Goal: Task Accomplishment & Management: Complete application form

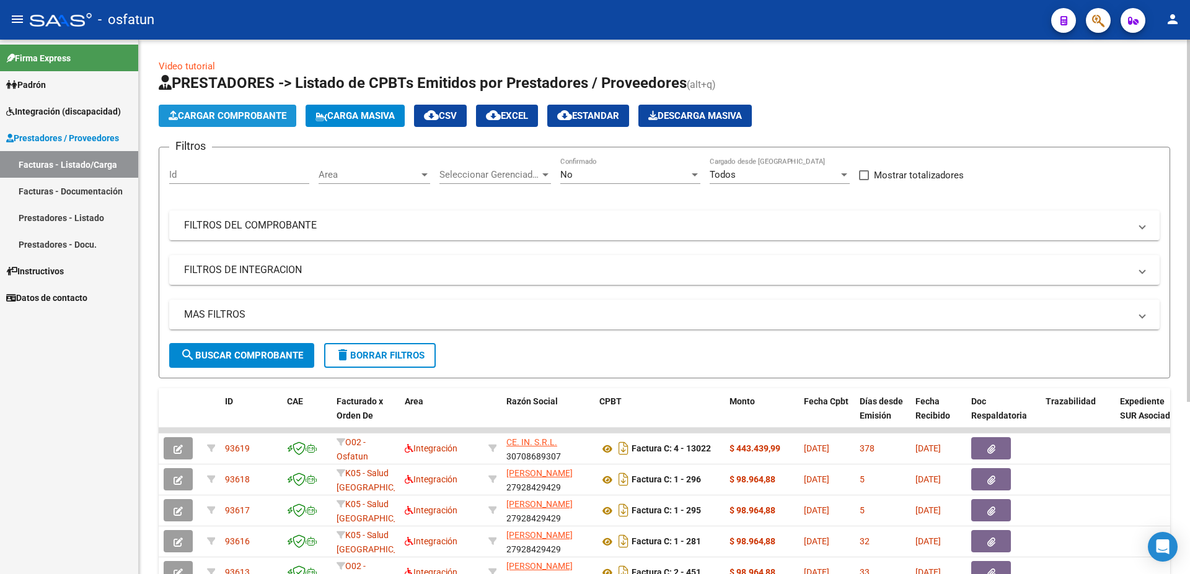
click at [220, 110] on span "Cargar Comprobante" at bounding box center [228, 115] width 118 height 11
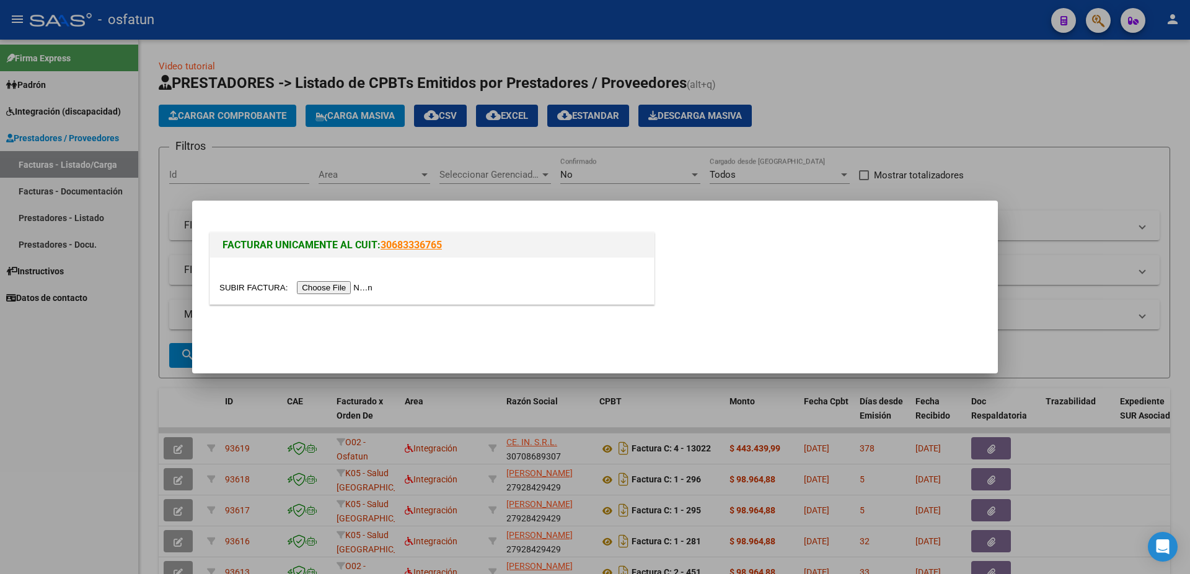
click at [249, 292] on input "file" at bounding box center [297, 287] width 157 height 13
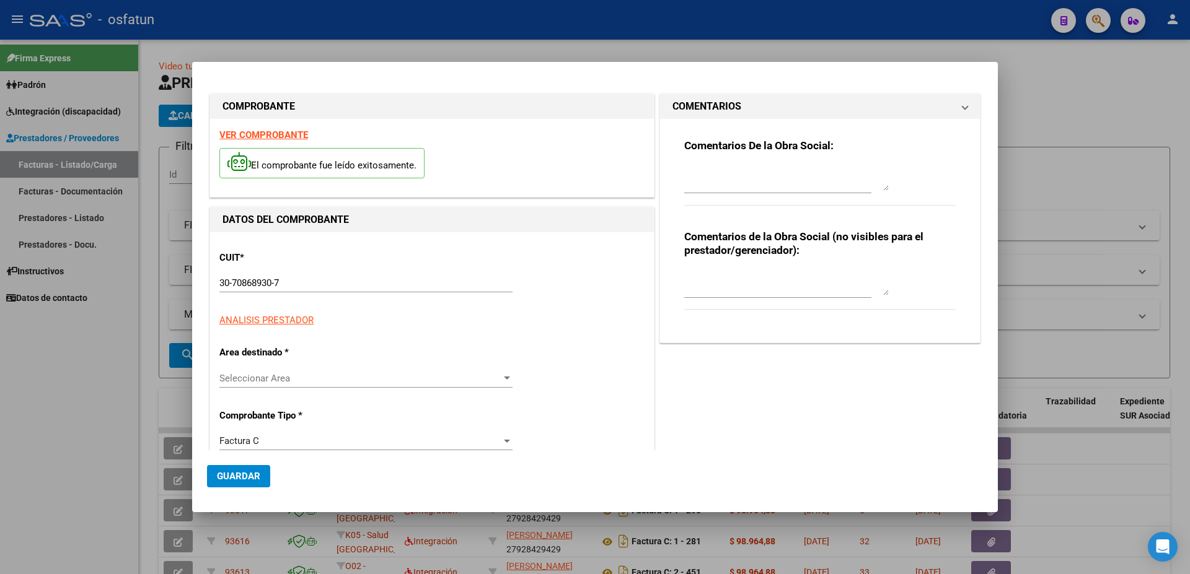
type input "$ 460.450,35"
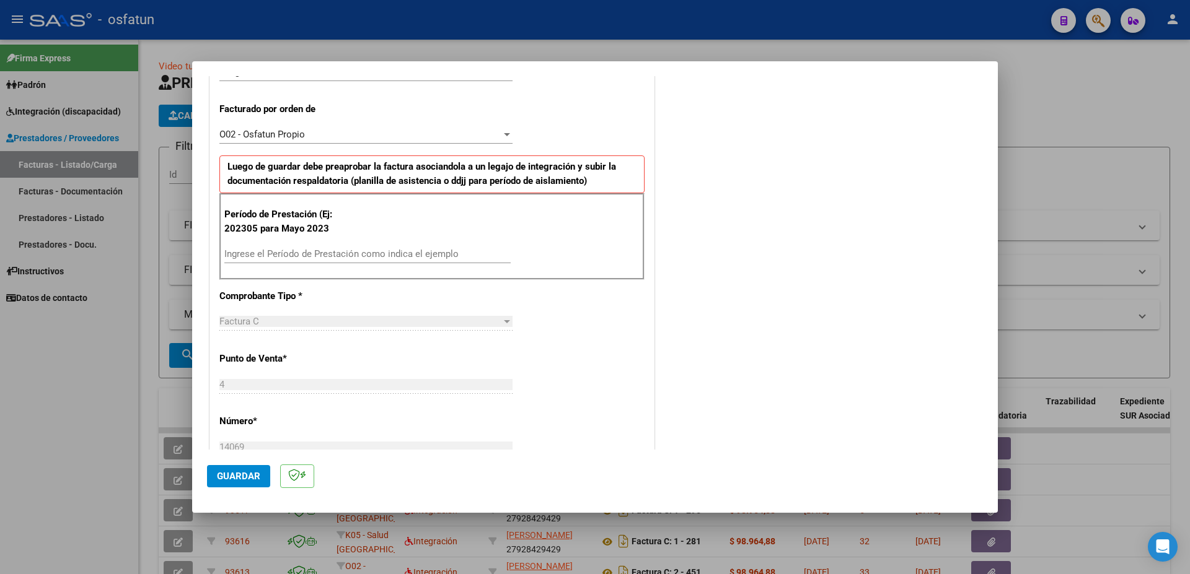
scroll to position [335, 0]
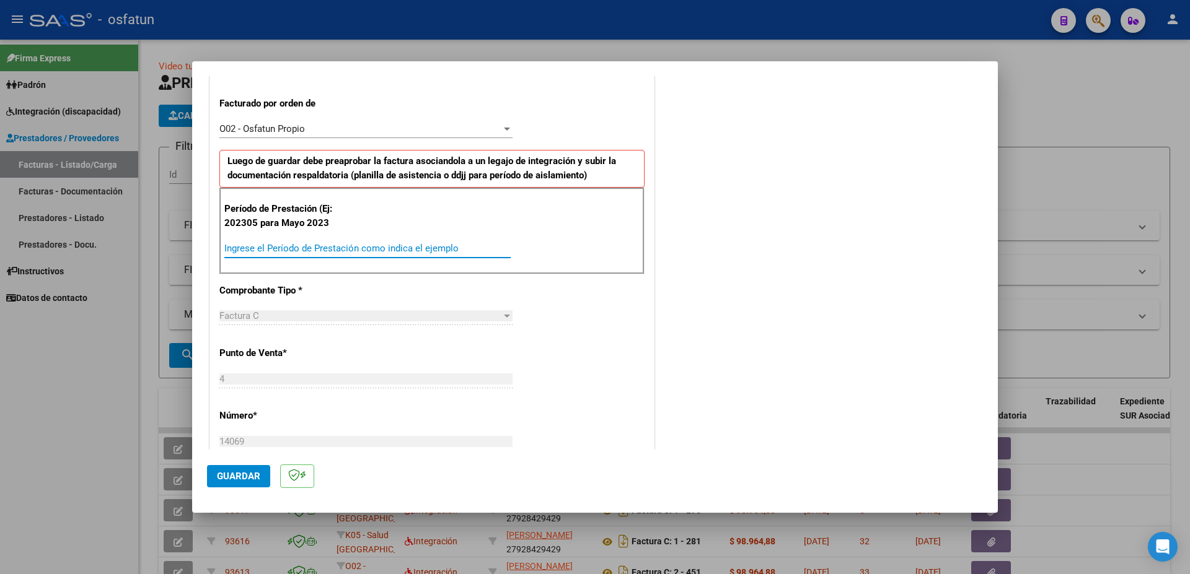
click at [297, 248] on input "Ingrese el Período de Prestación como indica el ejemplo" at bounding box center [367, 248] width 286 height 11
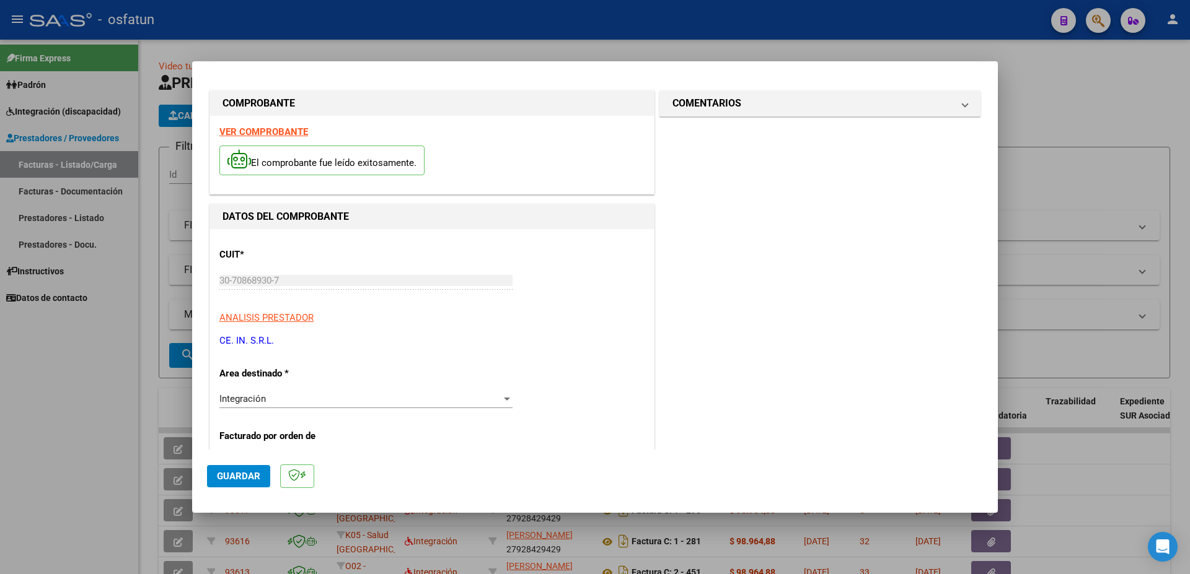
scroll to position [0, 0]
type input "202409"
click at [234, 480] on span "Guardar" at bounding box center [238, 476] width 43 height 11
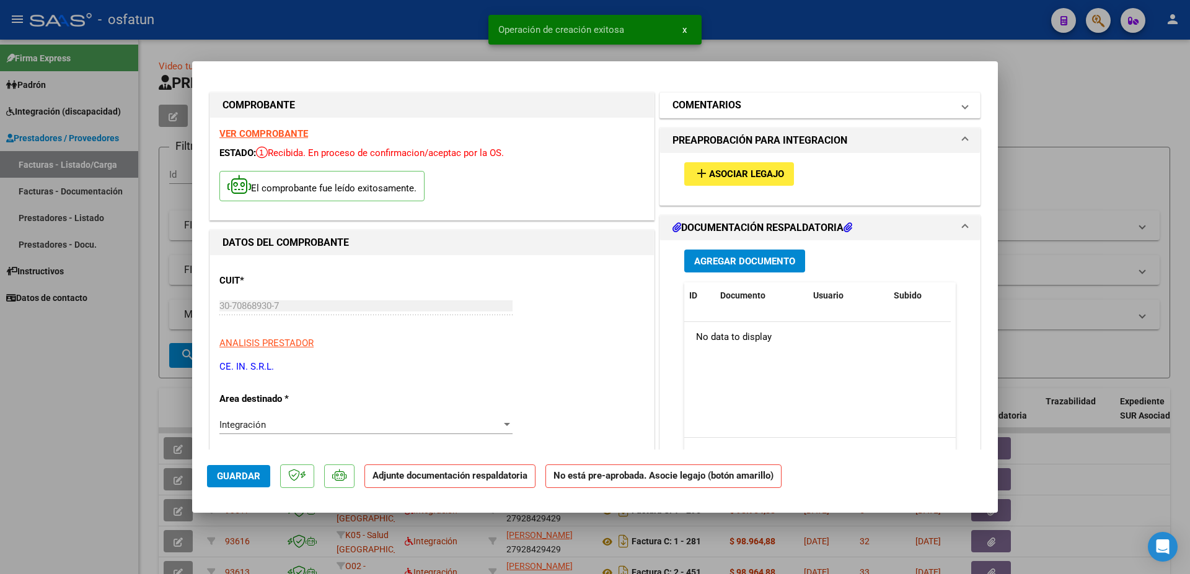
click at [817, 102] on mat-panel-title "COMENTARIOS" at bounding box center [812, 105] width 280 height 15
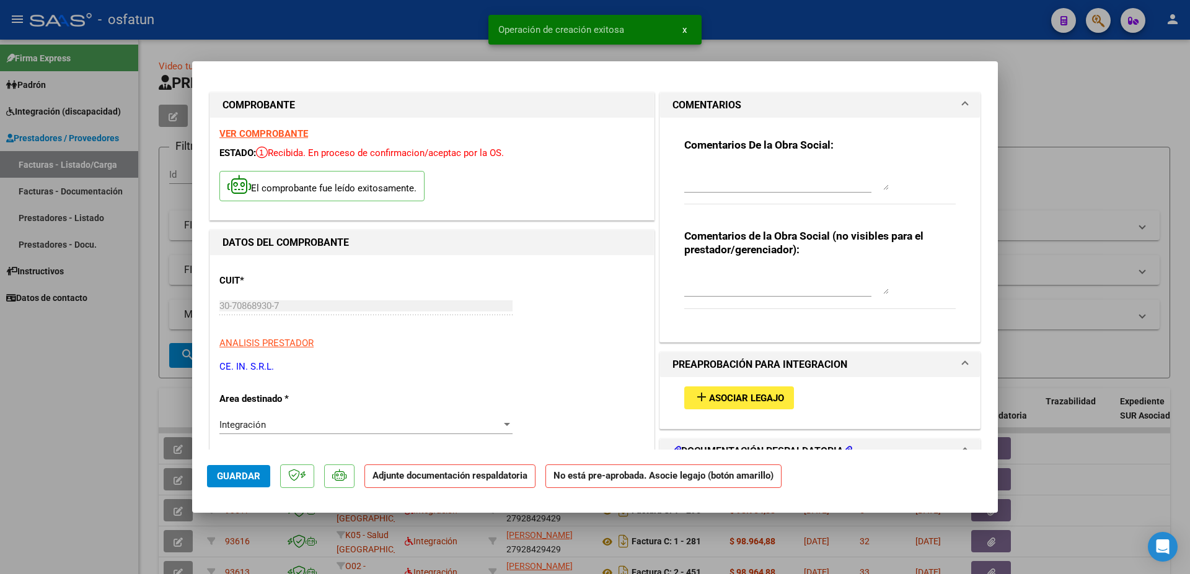
click at [724, 184] on textarea at bounding box center [786, 177] width 204 height 25
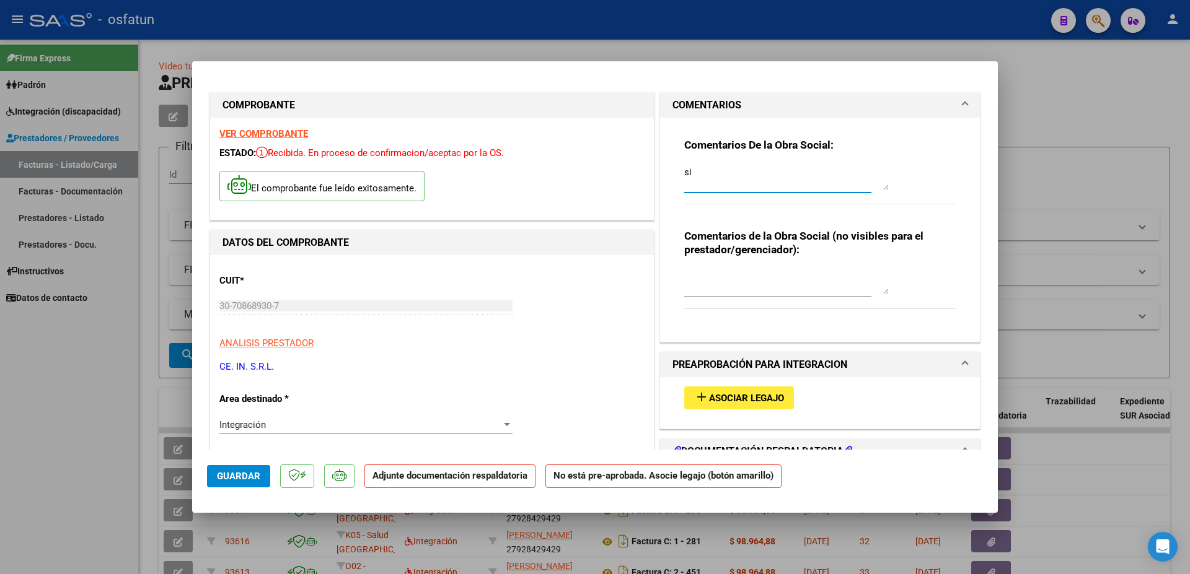
type textarea "s"
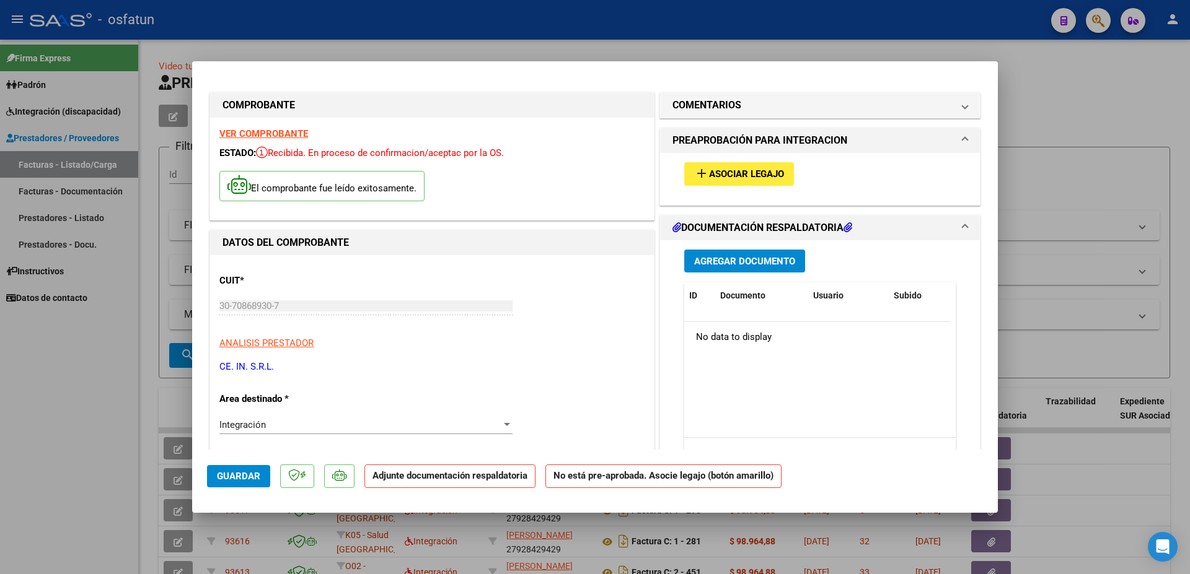
click at [777, 172] on span "Asociar Legajo" at bounding box center [746, 174] width 75 height 11
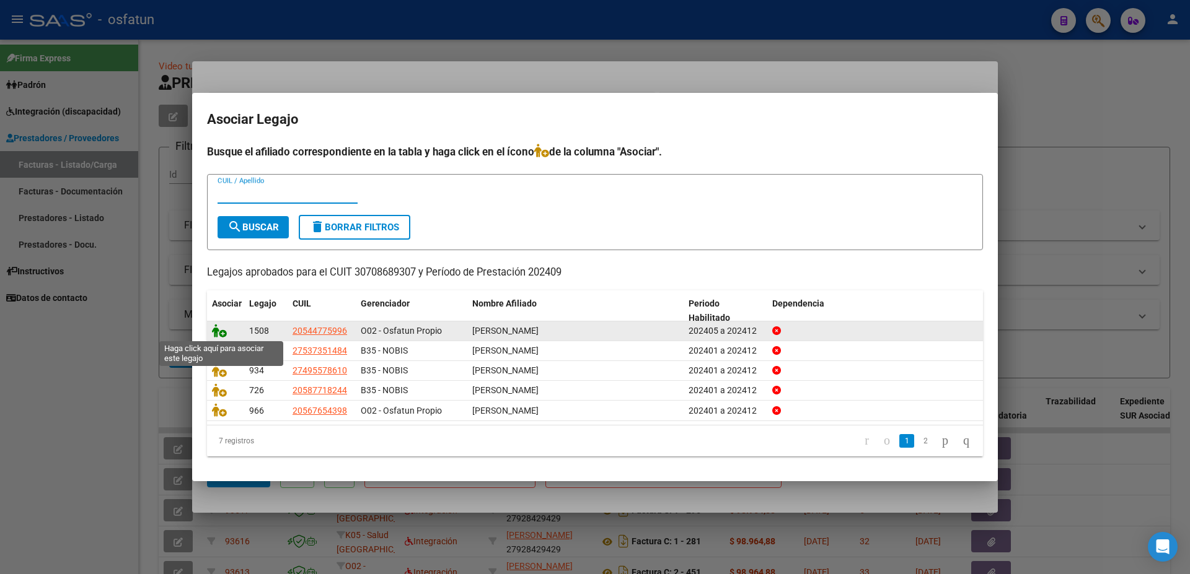
click at [222, 330] on icon at bounding box center [219, 331] width 15 height 14
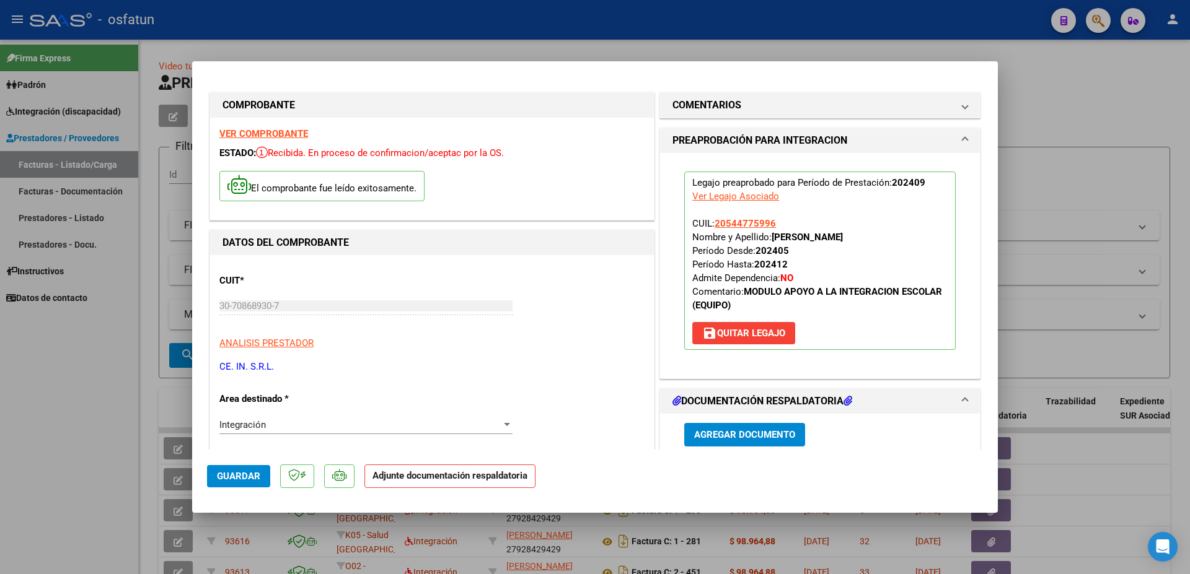
click at [730, 437] on span "Agregar Documento" at bounding box center [744, 435] width 101 height 11
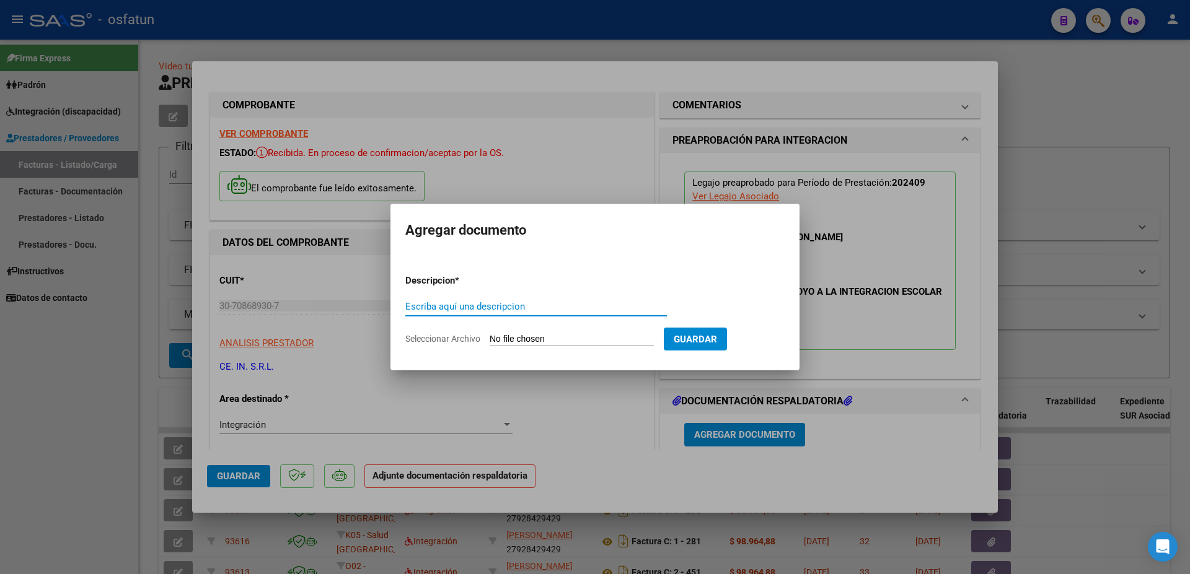
click at [490, 308] on input "Escriba aquí una descripcion" at bounding box center [535, 306] width 261 height 11
paste input "MODULO DE APOYO A LA INTEGRACION ESCOLAR"
click at [407, 307] on input "MODULO DE APOYO A LA INTEGRACION ESCOLAR" at bounding box center [535, 306] width 261 height 11
type input "PLANILLA ASISTENCIA MODULO DE APOYO A LA INTEGRACION ESCOLAR"
click at [522, 336] on input "Seleccionar Archivo" at bounding box center [571, 340] width 164 height 12
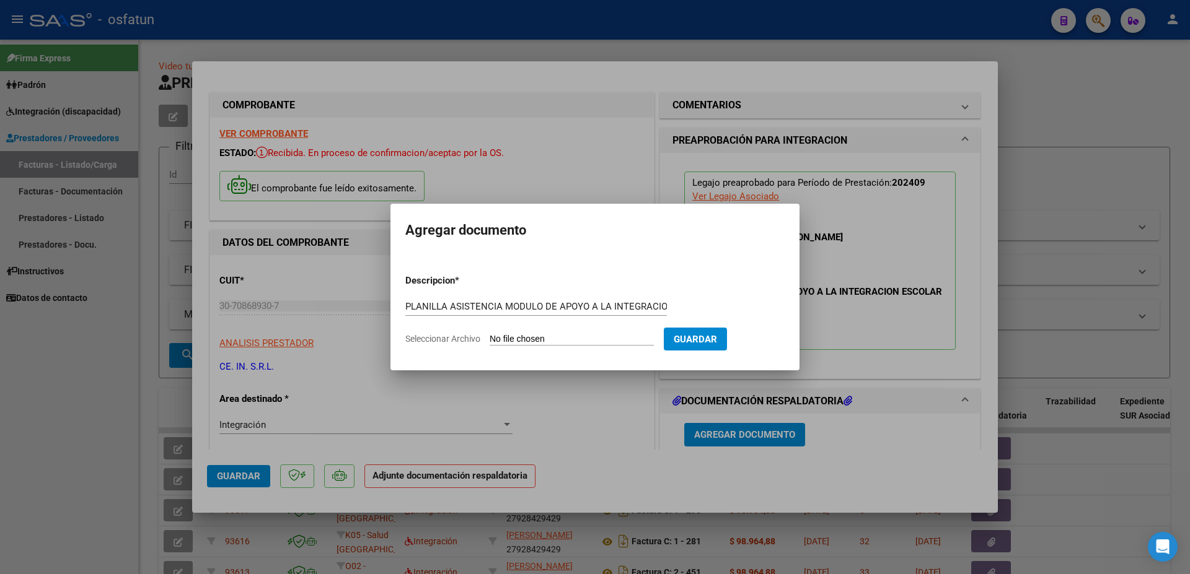
type input "C:\fakepath\[PERSON_NAME] A - PLANILLA I E ser 2024(12).pdf"
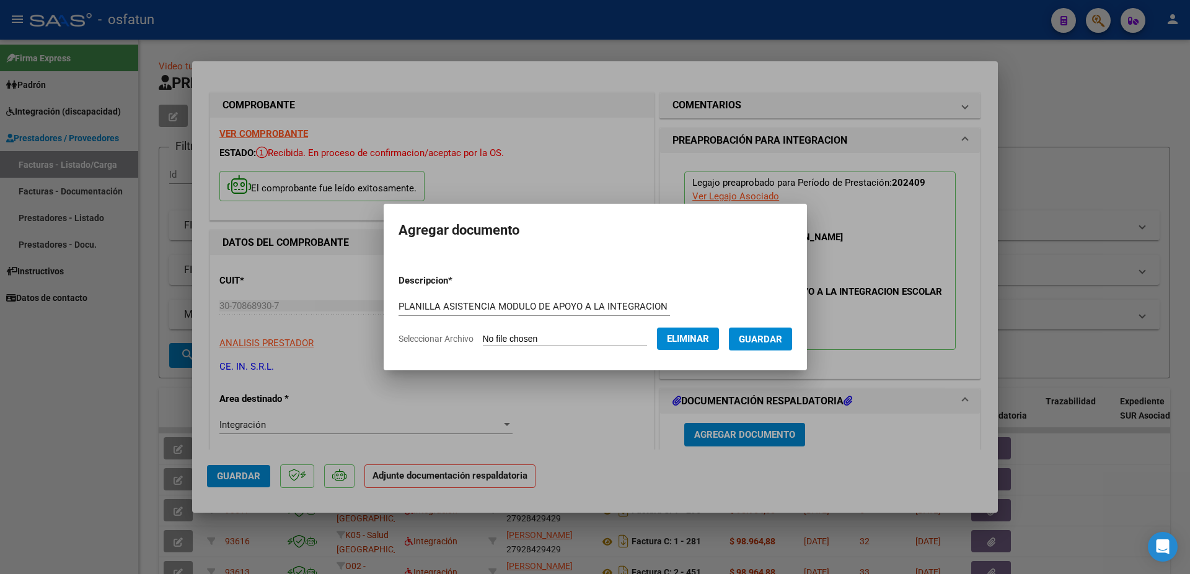
click at [738, 345] on span "Guardar" at bounding box center [759, 339] width 43 height 11
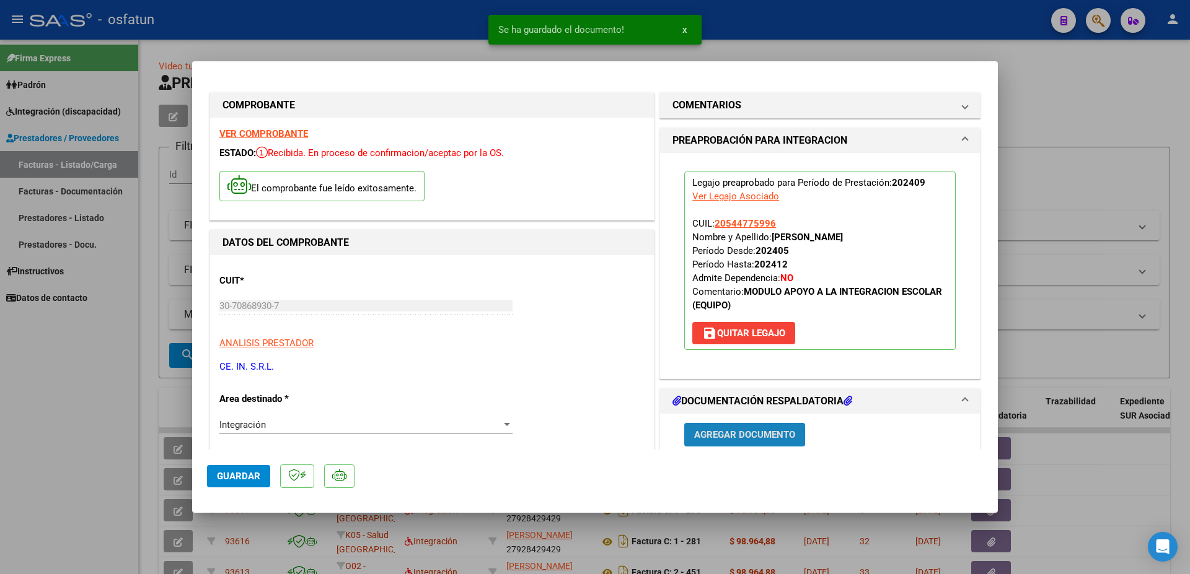
click at [763, 432] on span "Agregar Documento" at bounding box center [744, 435] width 101 height 11
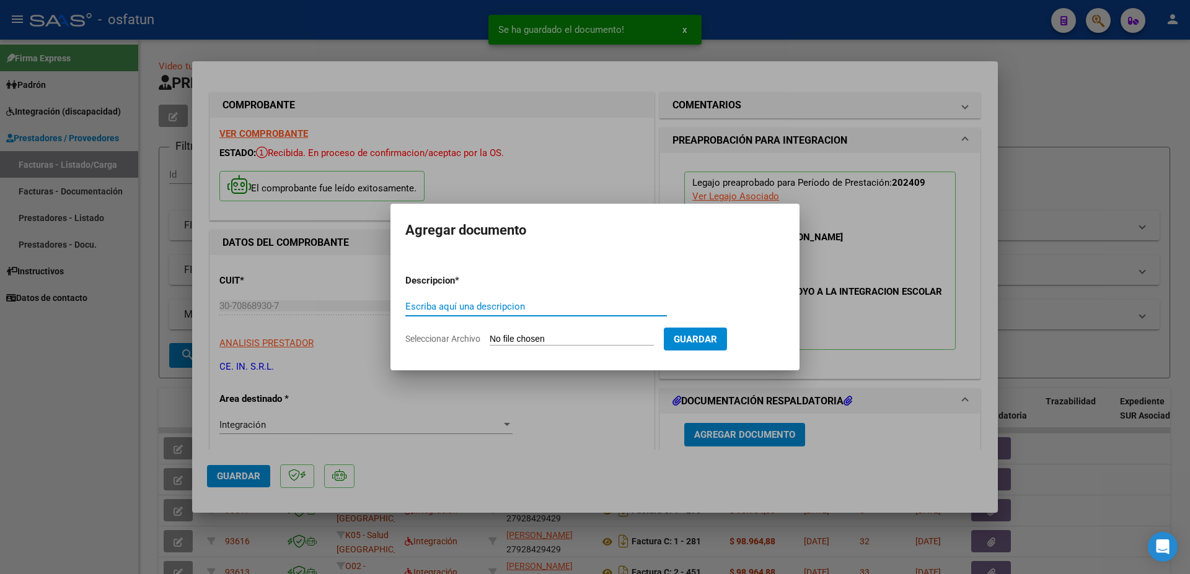
drag, startPoint x: 528, startPoint y: 309, endPoint x: 516, endPoint y: 306, distance: 12.8
click at [528, 309] on input "Escriba aquí una descripcion" at bounding box center [535, 306] width 261 height 11
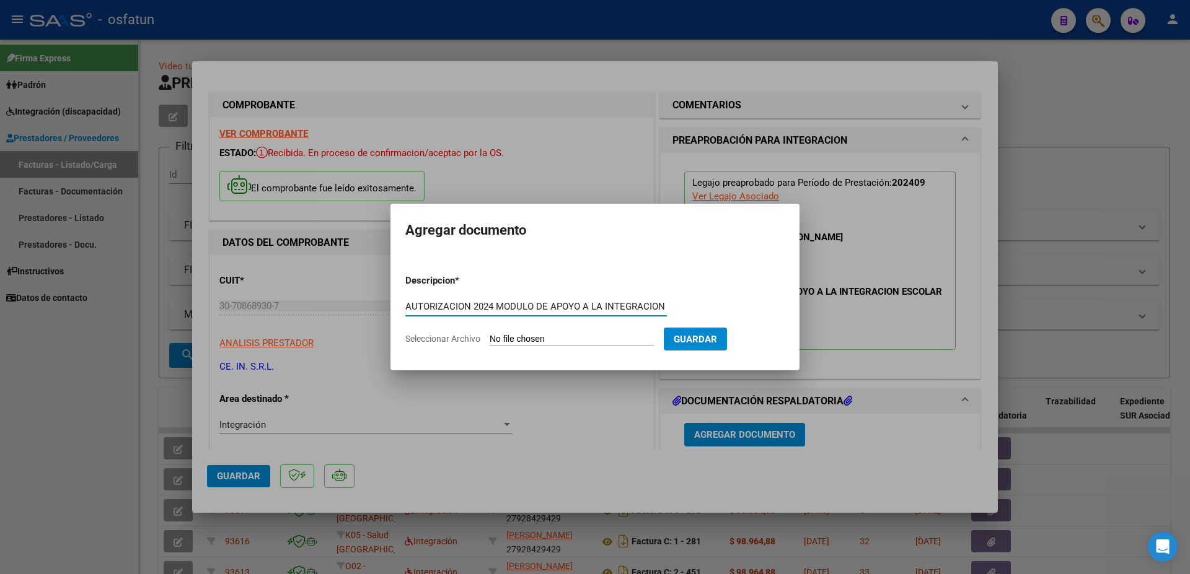
scroll to position [0, 39]
type input "AUTORIZACION 2024 MODULO DE APOYO A LA INTEGRACION ESCOLAR"
click at [511, 340] on input "Seleccionar Archivo" at bounding box center [571, 340] width 164 height 12
type input "C:\fakepath\AUT [PERSON_NAME] - I E - [DATE] -[DATE] (5).pdf"
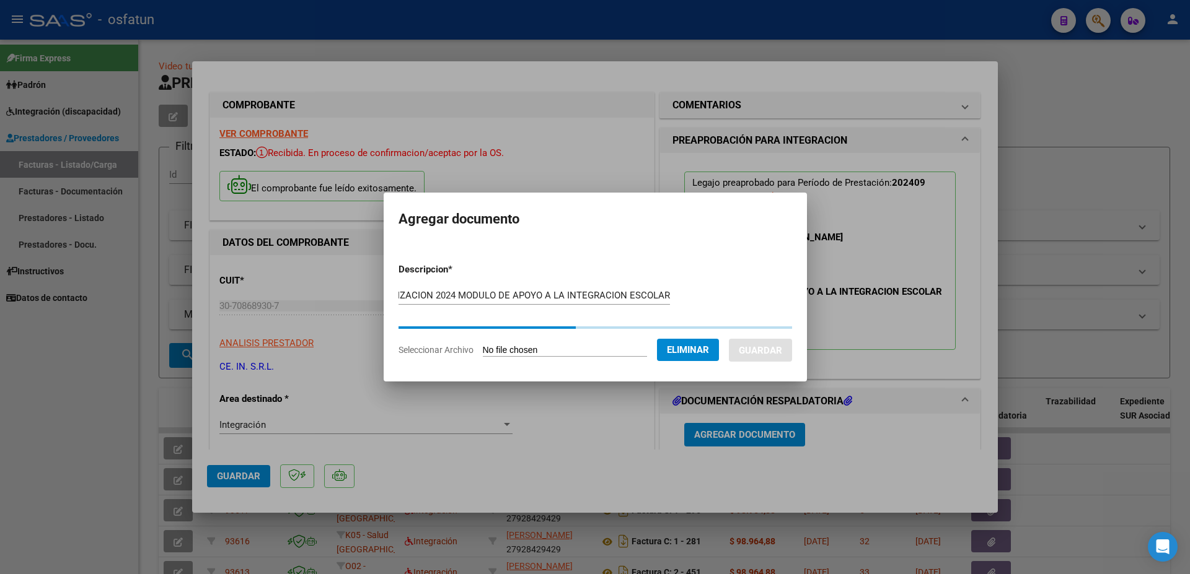
scroll to position [0, 0]
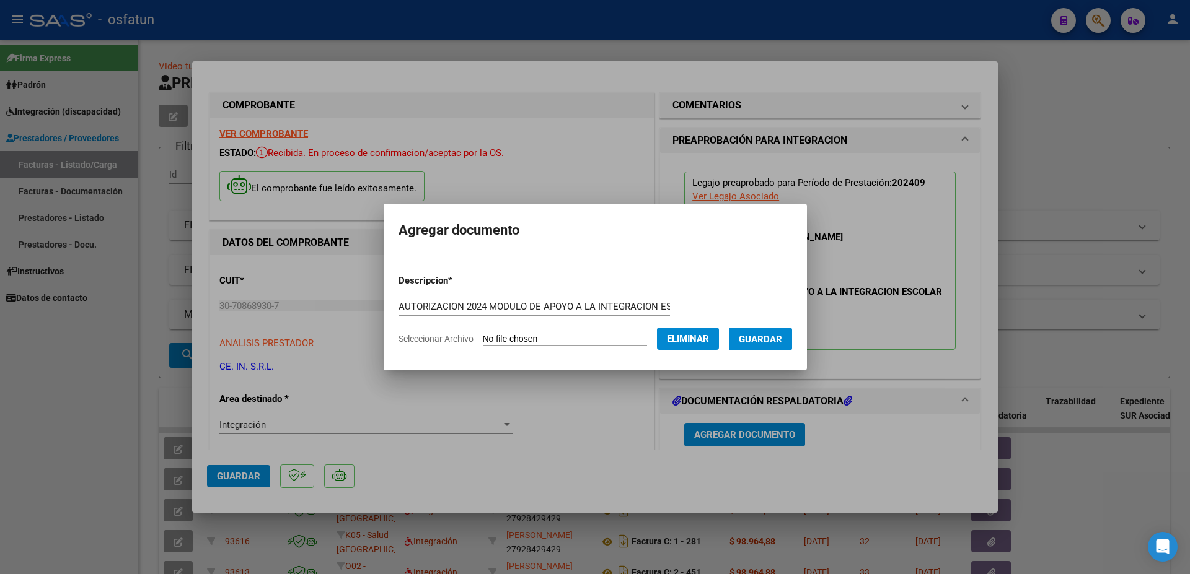
click at [729, 351] on button "Guardar" at bounding box center [760, 339] width 63 height 23
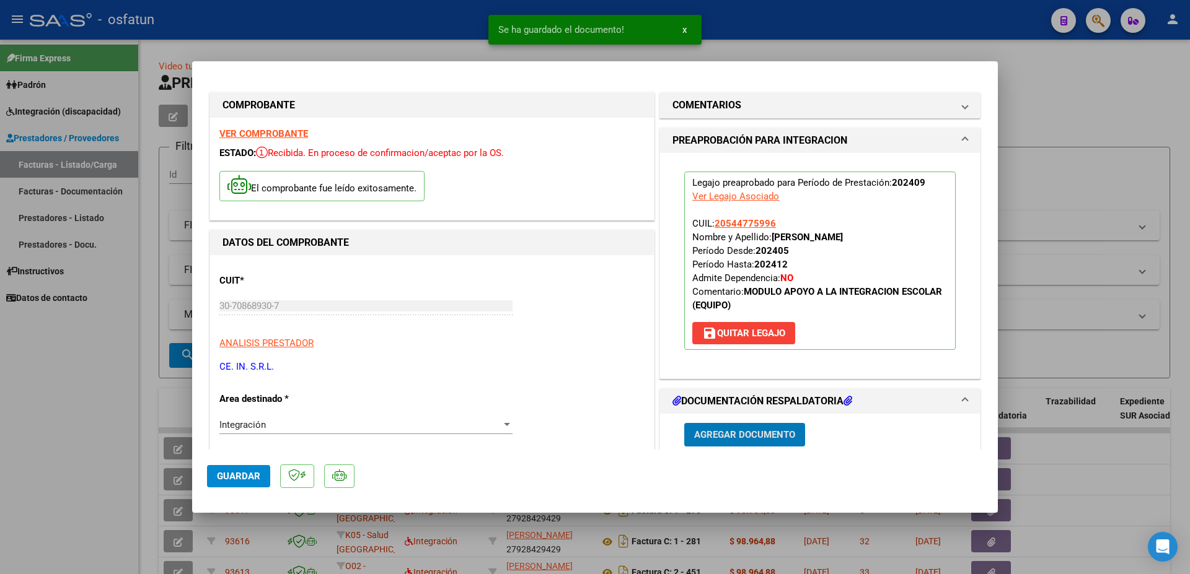
scroll to position [201, 0]
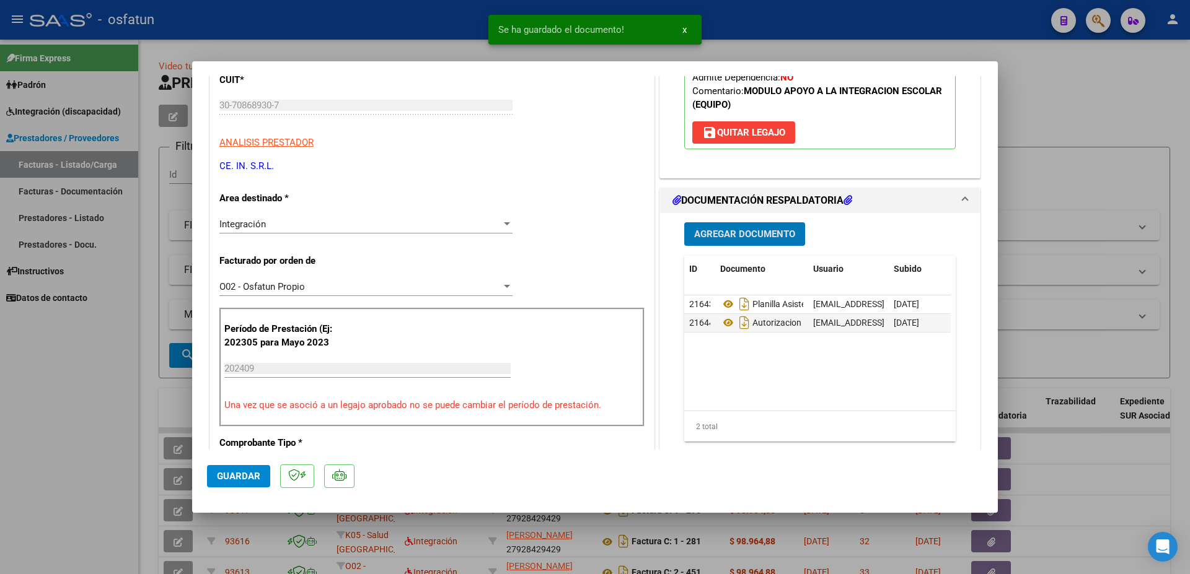
drag, startPoint x: 235, startPoint y: 479, endPoint x: 245, endPoint y: 479, distance: 9.9
click at [235, 479] on span "Guardar" at bounding box center [238, 476] width 43 height 11
click at [1082, 104] on div at bounding box center [595, 287] width 1190 height 574
type input "$ 0,00"
